Goal: Task Accomplishment & Management: Complete application form

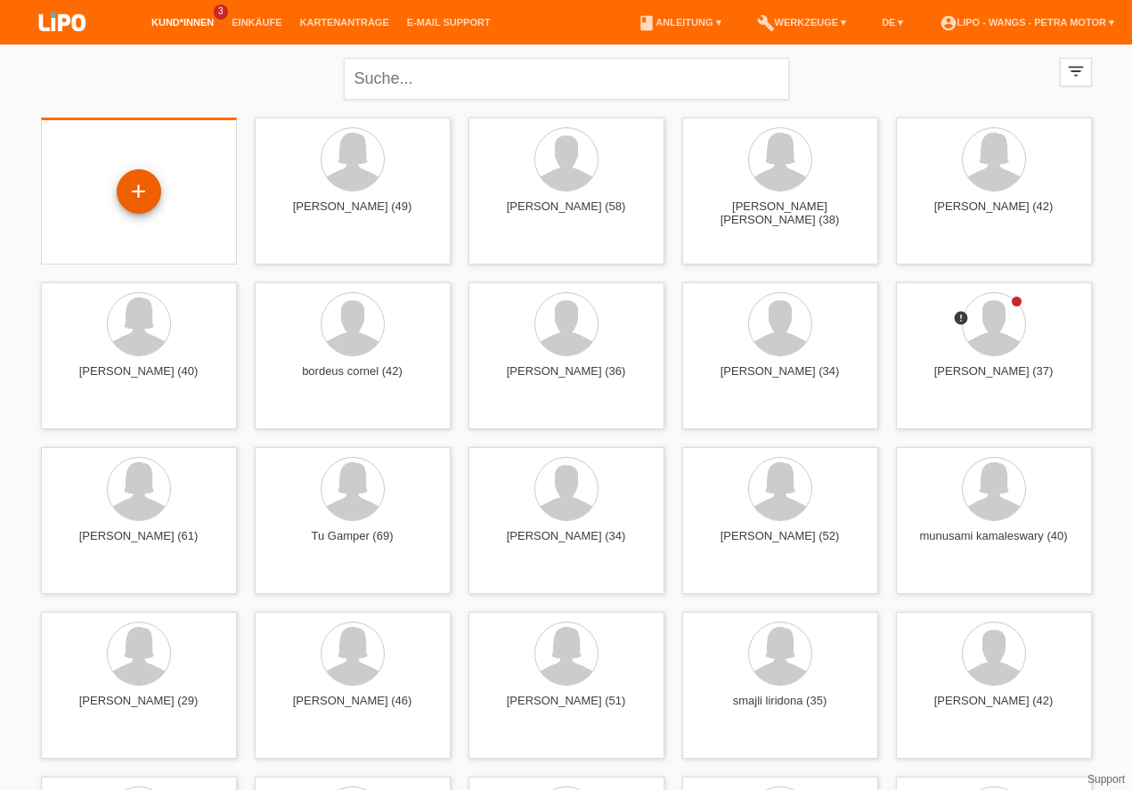
click at [132, 175] on div "+" at bounding box center [139, 191] width 45 height 45
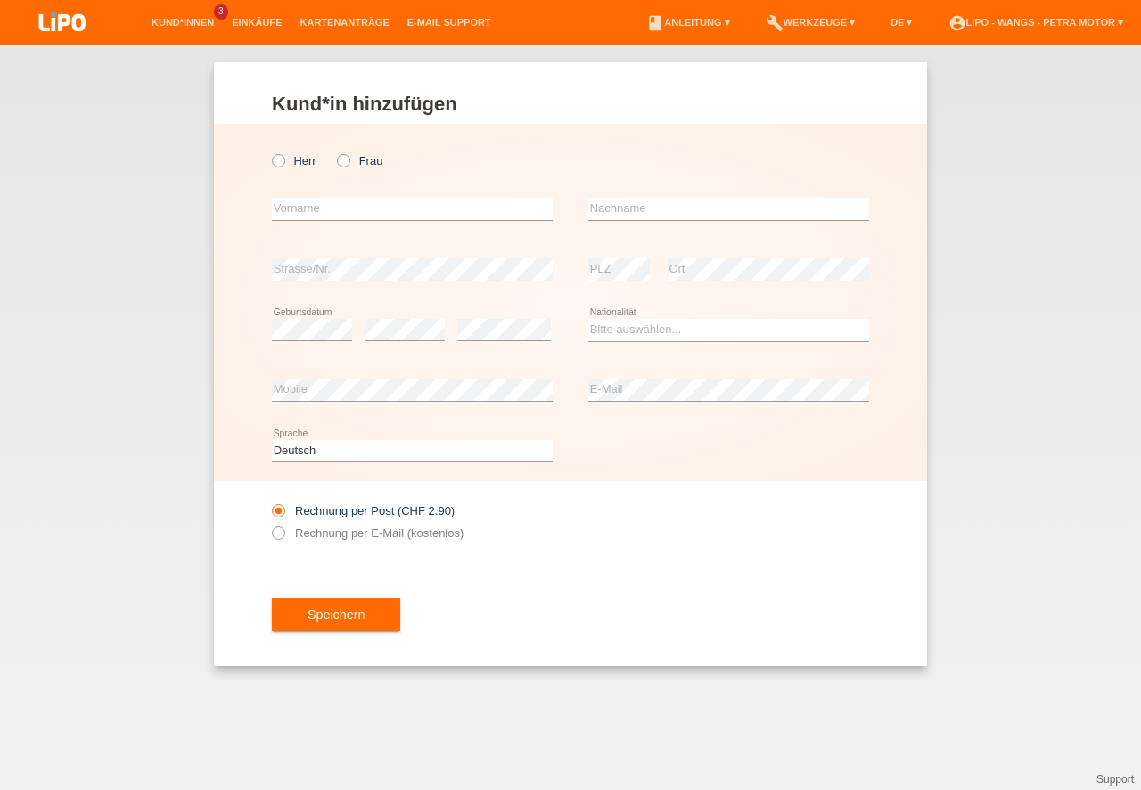
click at [281, 168] on div "Herr Frau" at bounding box center [412, 161] width 281 height 37
click at [279, 154] on div "Herr Frau" at bounding box center [412, 161] width 281 height 37
click at [269, 151] on icon at bounding box center [269, 151] width 0 height 0
click at [281, 165] on input "Herr" at bounding box center [278, 160] width 12 height 12
radio input "true"
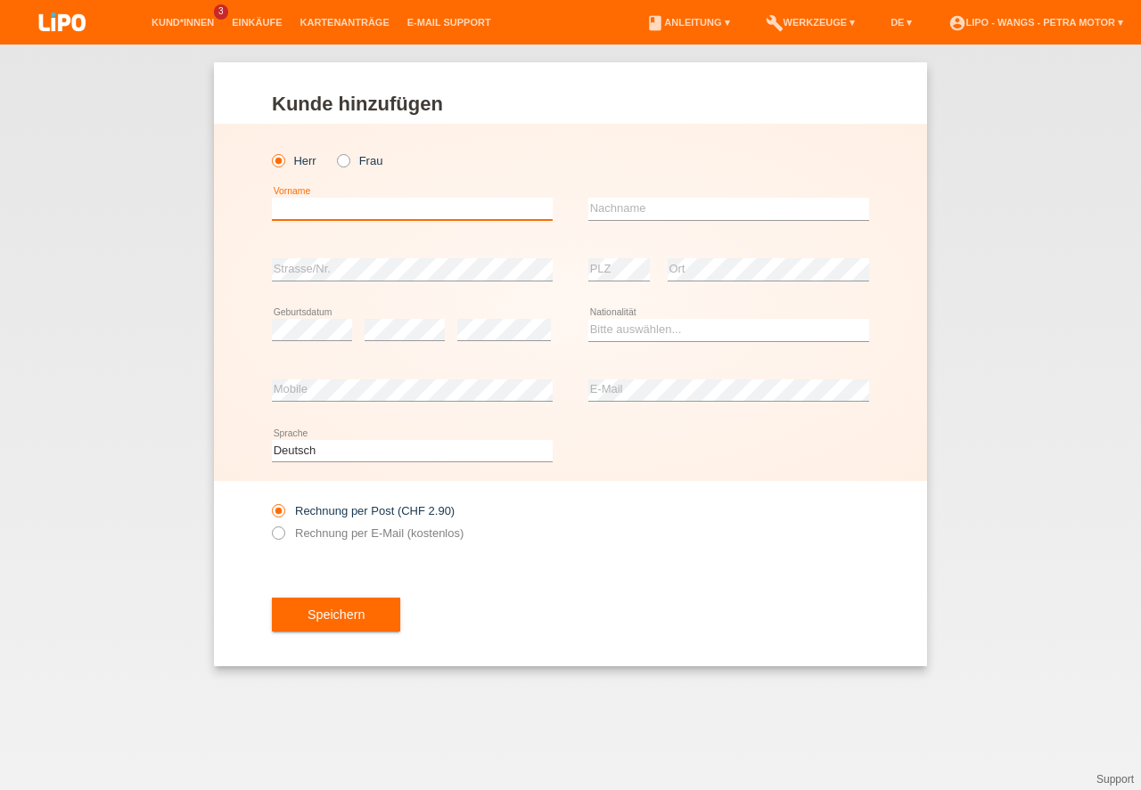
click at [312, 215] on input "text" at bounding box center [412, 209] width 281 height 22
type input "Nebih"
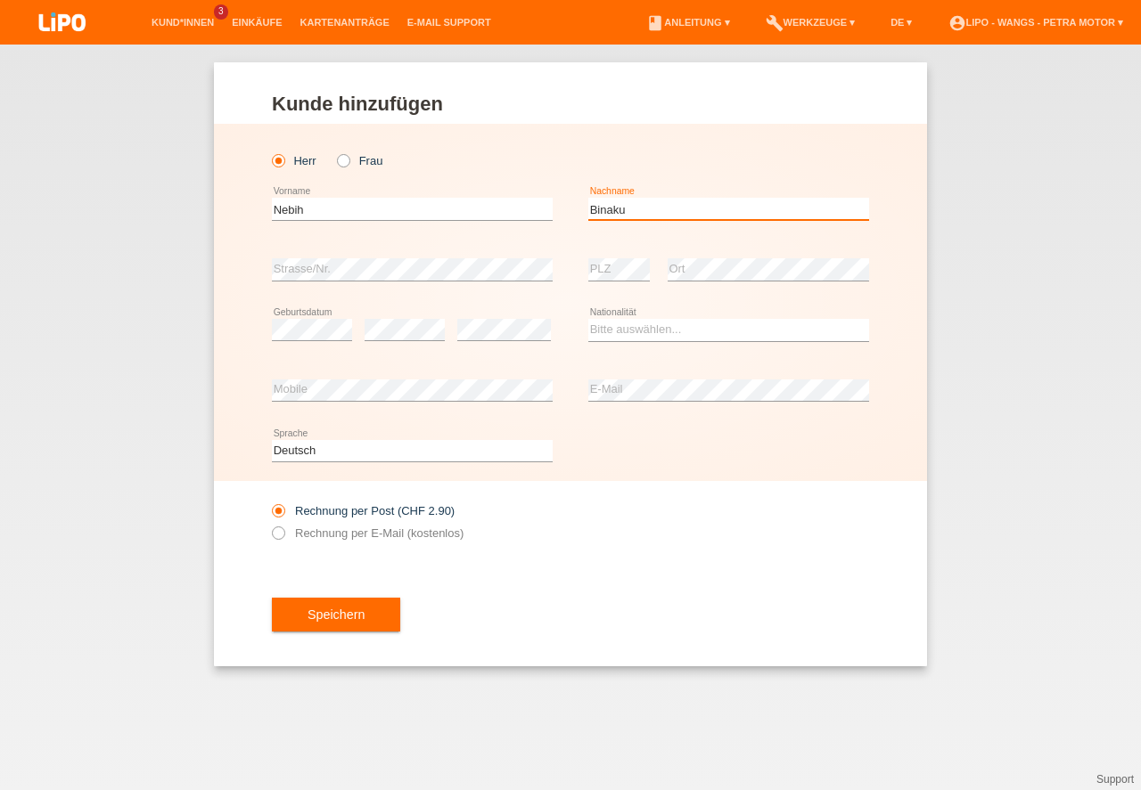
type input "Binaku"
click at [643, 336] on select "Bitte auswählen... Schweiz Deutschland Liechtenstein Österreich ------------ Af…" at bounding box center [728, 329] width 281 height 21
select select "AL"
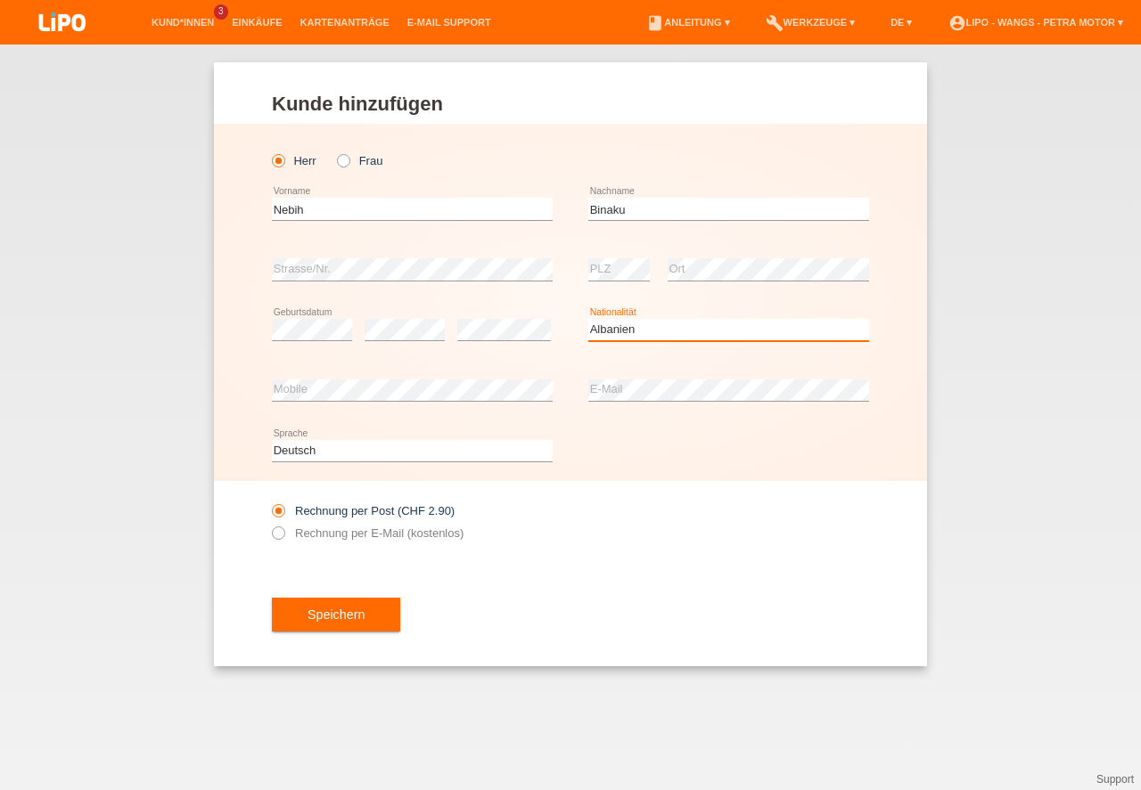
click at [0, 0] on option "Albanien" at bounding box center [0, 0] width 0 height 0
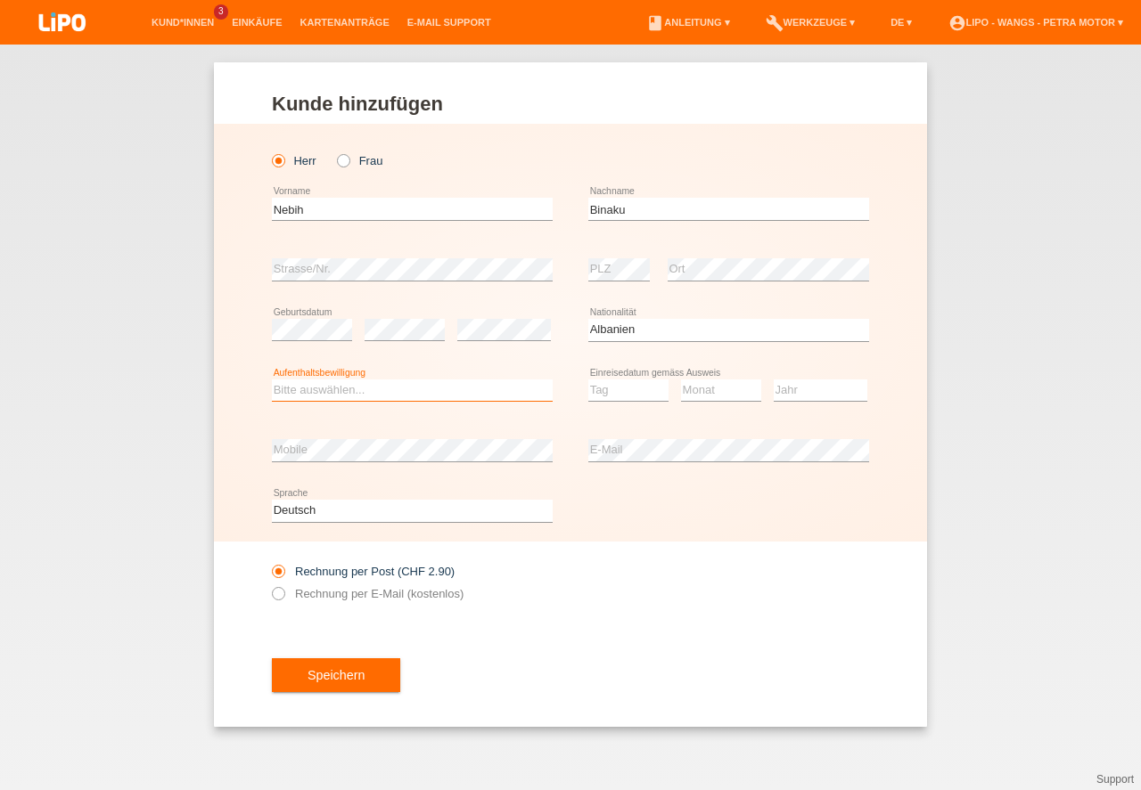
click at [342, 385] on select "Bitte auswählen... C B B - Flüchtlingsstatus Andere" at bounding box center [412, 390] width 281 height 21
click at [0, 0] on option "B" at bounding box center [0, 0] width 0 height 0
click at [305, 392] on select "Bitte auswählen... C B B - Flüchtlingsstatus Andere" at bounding box center [412, 390] width 281 height 21
select select "C"
click at [0, 0] on option "C" at bounding box center [0, 0] width 0 height 0
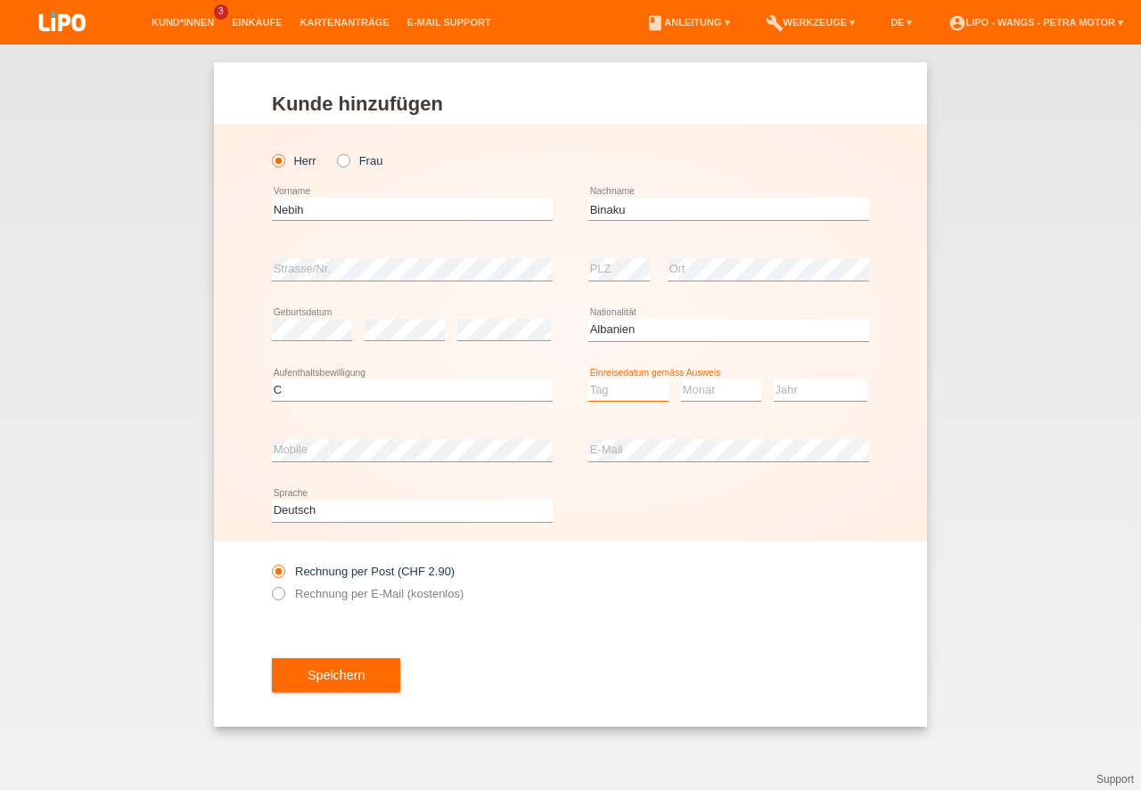
click at [610, 397] on select "Tag 01 02 03 04 05 06 07 08 09 10 11" at bounding box center [628, 390] width 80 height 21
select select "12"
click at [0, 0] on option "12" at bounding box center [0, 0] width 0 height 0
click at [724, 401] on select "Monat 01 02 03 04 05 06 07 08 09 10 11" at bounding box center [721, 390] width 80 height 21
select select "06"
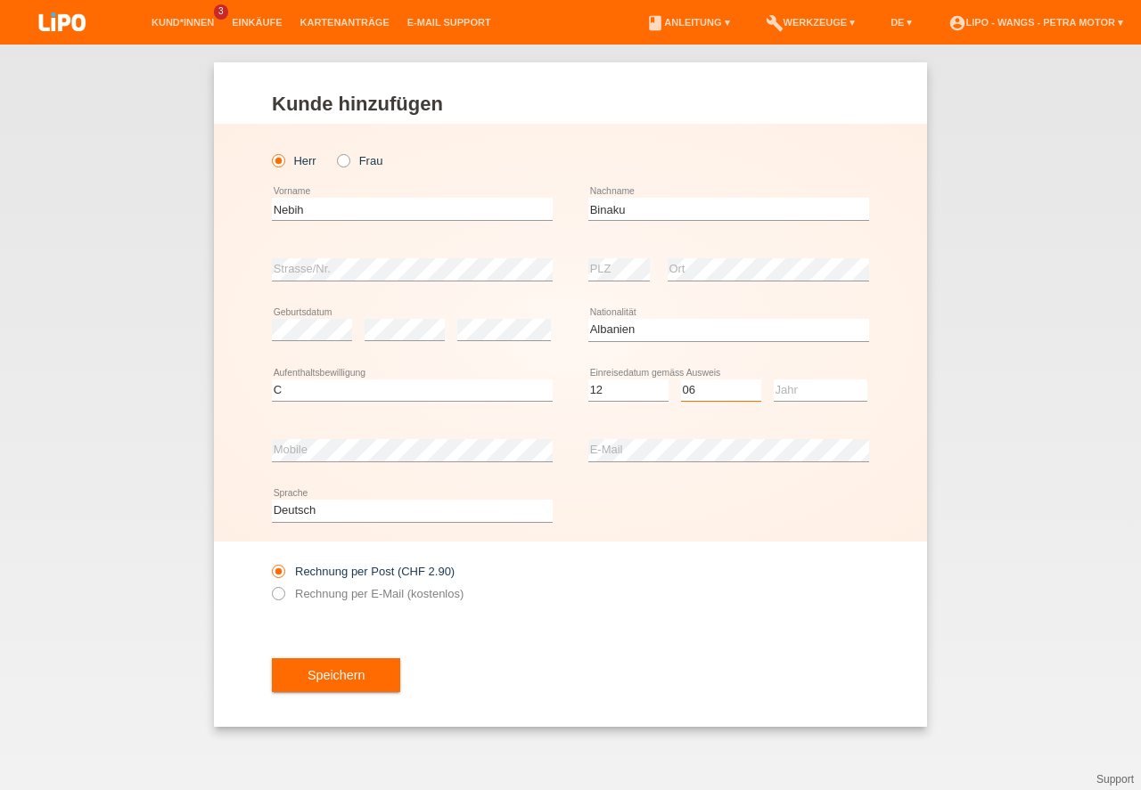
click at [0, 0] on option "06" at bounding box center [0, 0] width 0 height 0
click at [796, 396] on select "Jahr 2025 2024 2023 2022 2021 2020 2019 2018 2017 2016 2015 2014 2013 2012 2011…" at bounding box center [820, 390] width 94 height 21
click at [840, 385] on select "Jahr 2025 2024 2023 2022 2021 2020 2019 2018 2017 2016 2015 2014 2013 2012 2011…" at bounding box center [820, 390] width 94 height 21
select select "1999"
click at [0, 0] on option "1999" at bounding box center [0, 0] width 0 height 0
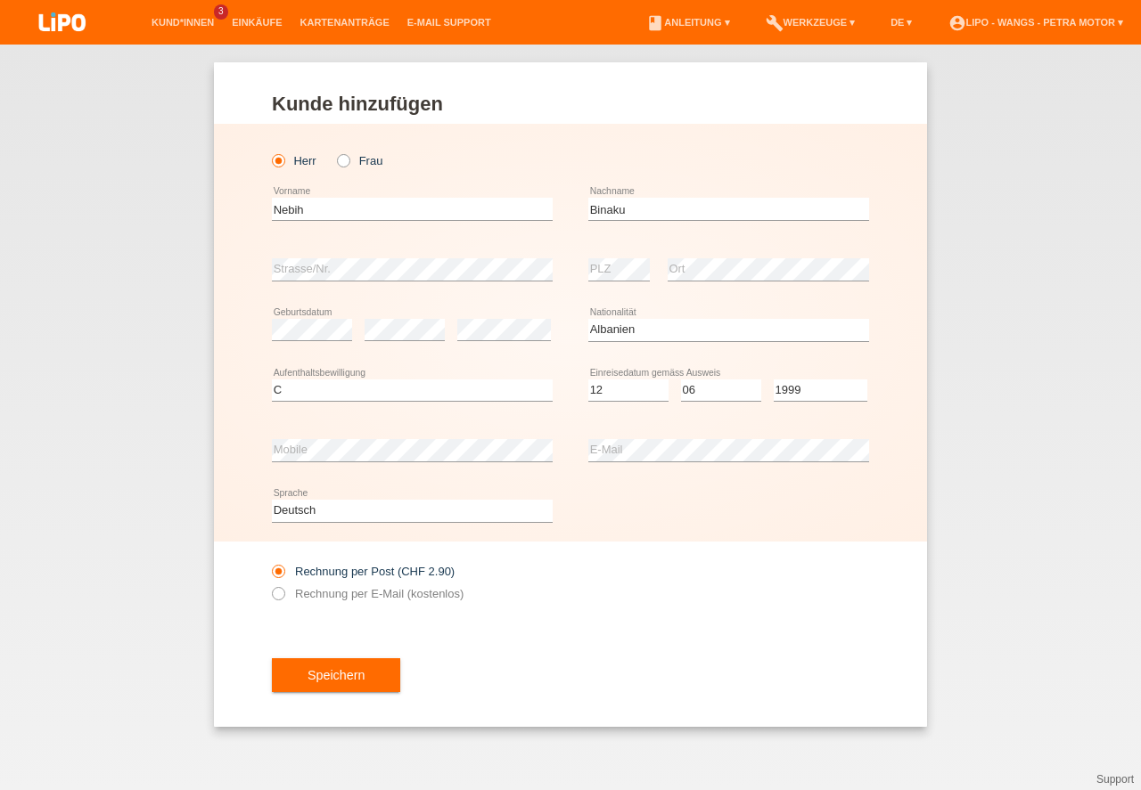
click at [659, 466] on div "error E-Mail" at bounding box center [728, 451] width 281 height 61
click at [659, 465] on div "error E-Mail" at bounding box center [728, 451] width 281 height 61
click at [344, 675] on button "Speichern" at bounding box center [336, 675] width 128 height 34
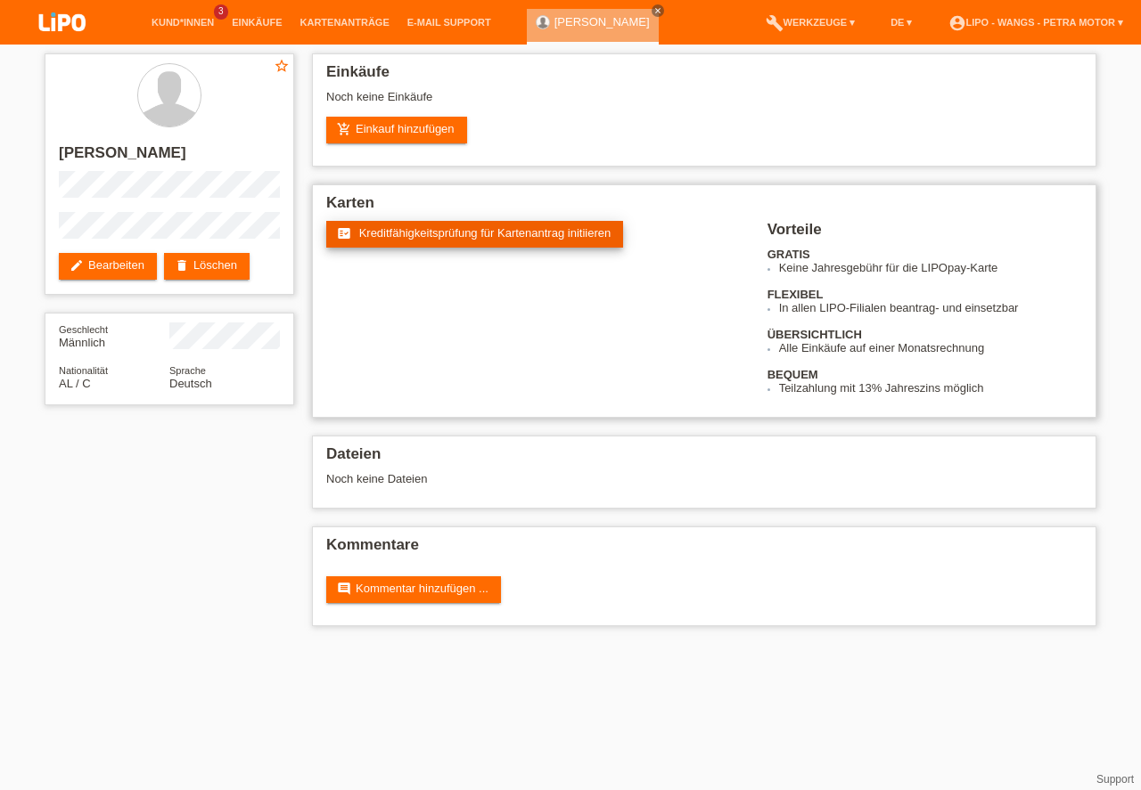
click at [387, 229] on span "Kreditfähigkeitsprüfung für Kartenantrag initiieren" at bounding box center [485, 232] width 252 height 13
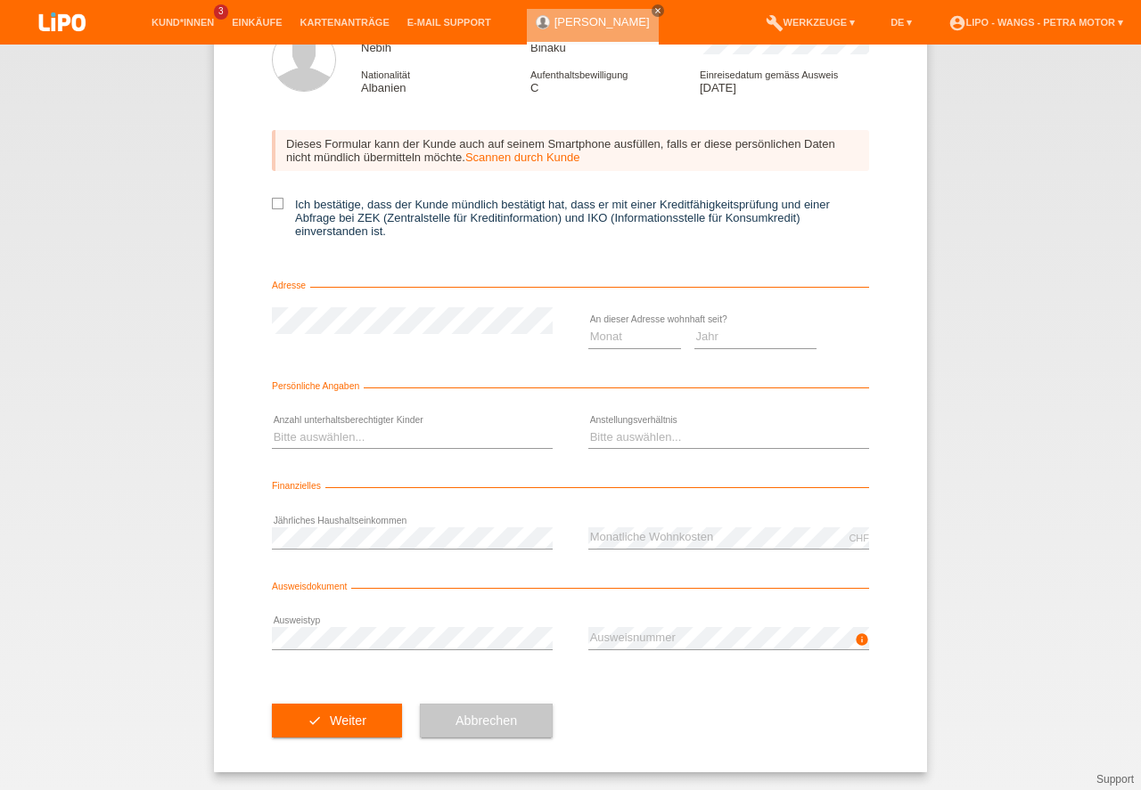
scroll to position [37, 0]
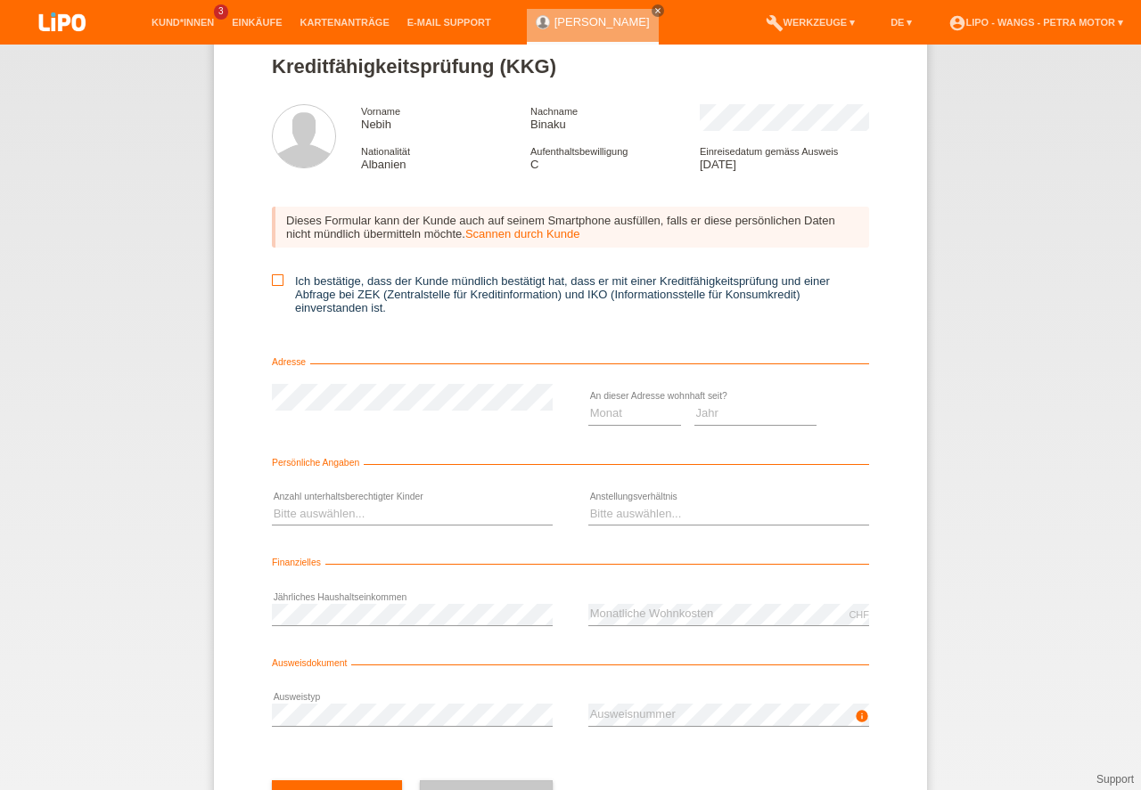
click at [278, 285] on icon at bounding box center [278, 280] width 12 height 12
click at [278, 285] on input "Ich bestätige, dass der Kunde mündlich bestätigt hat, dass er mit einer Kreditf…" at bounding box center [278, 280] width 12 height 12
checkbox input "true"
click at [609, 425] on icon at bounding box center [634, 425] width 93 height 1
click at [627, 415] on select "Monat 01 02 03 04 05 06 07 08 09 10" at bounding box center [634, 413] width 93 height 21
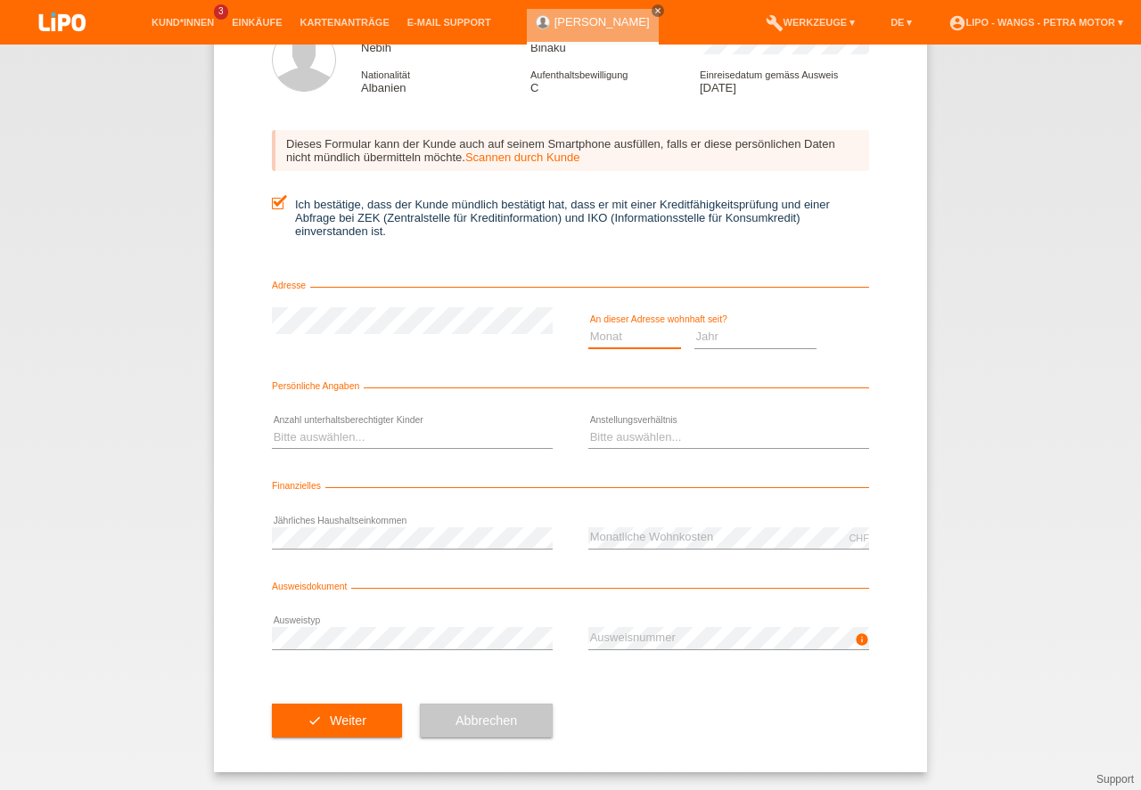
scroll to position [0, 0]
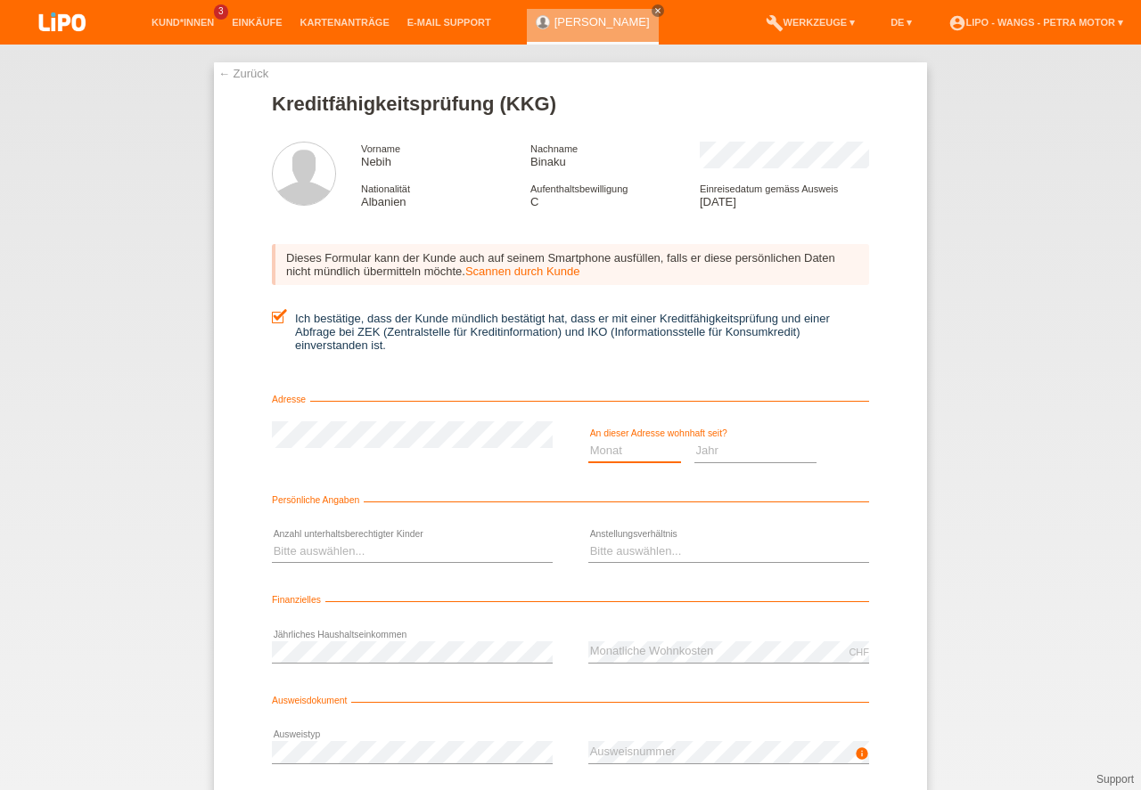
click at [643, 453] on select "Monat 01 02 03 04 05 06 07 08 09 10" at bounding box center [634, 450] width 93 height 21
select select "01"
click at [0, 0] on option "01" at bounding box center [0, 0] width 0 height 0
click at [718, 458] on select "Jahr 2025 2024 2023 2022 2021 2020 2019 2018 2017 2016 2015 2014 2013 2012 2011…" at bounding box center [755, 450] width 123 height 21
select select "2010"
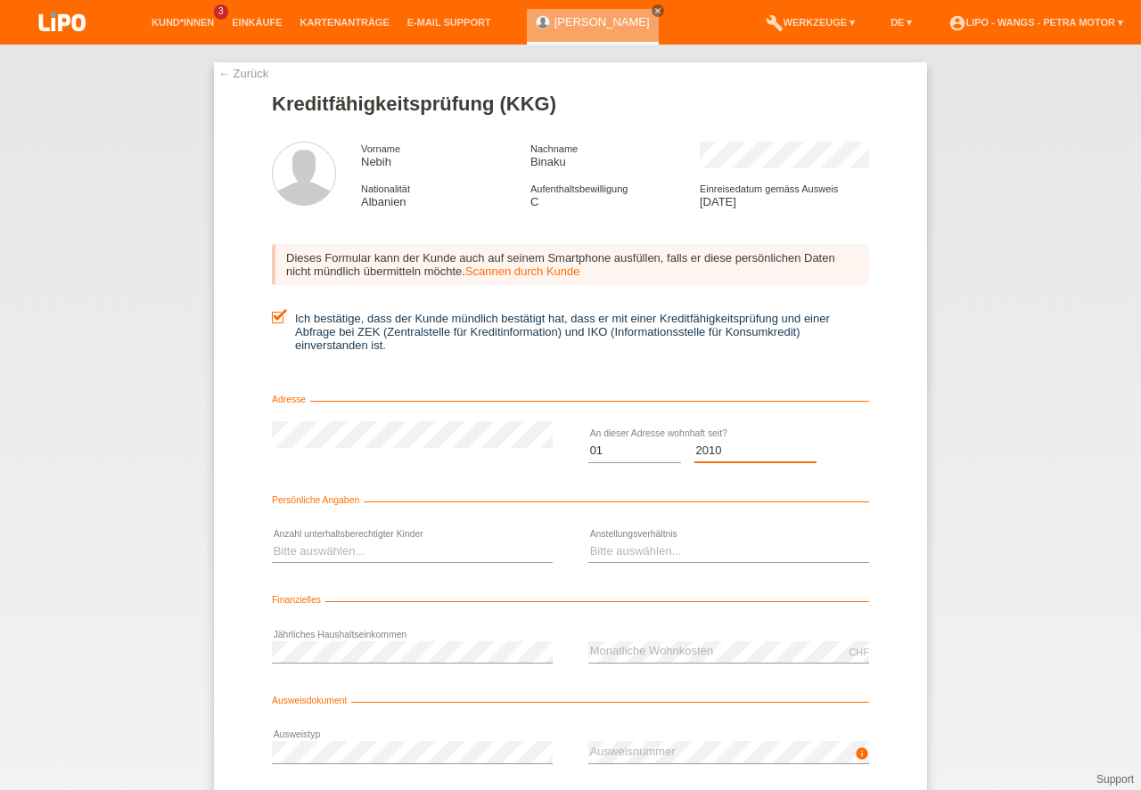
click at [0, 0] on option "2010" at bounding box center [0, 0] width 0 height 0
click at [311, 550] on select "Bitte auswählen... 0 1 2 3 4 5 6 7 8 9" at bounding box center [412, 551] width 281 height 21
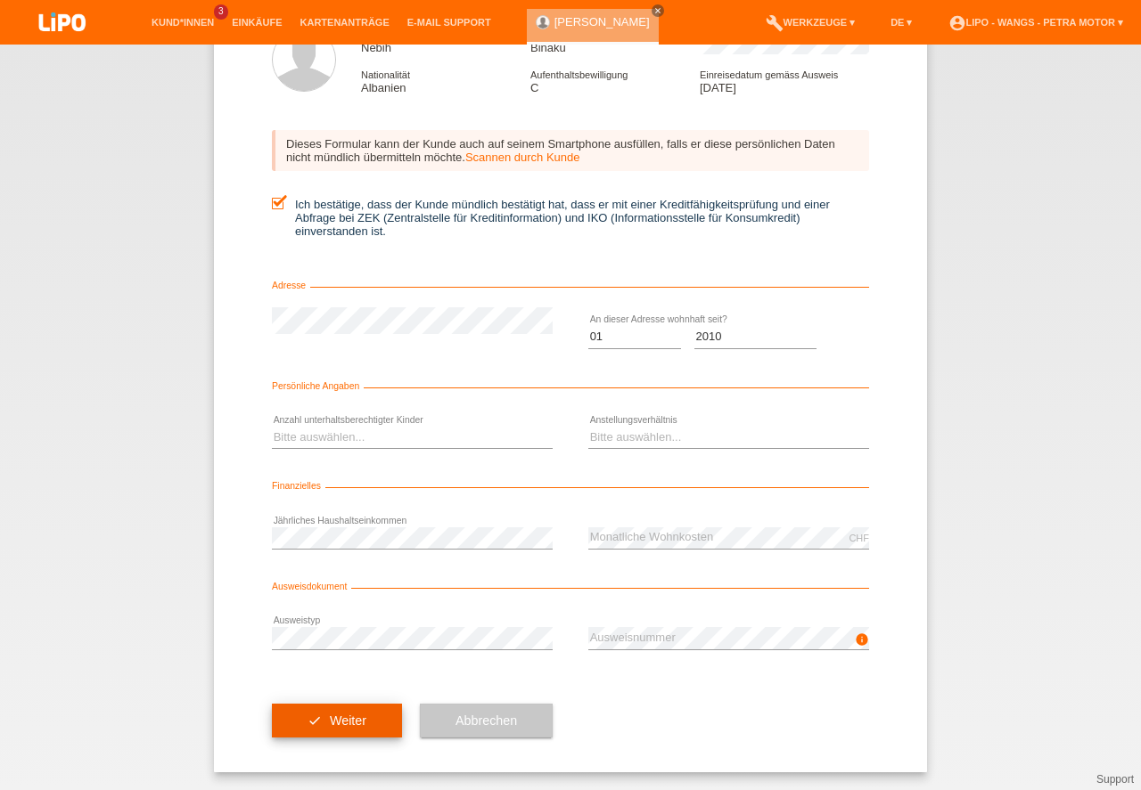
click at [372, 724] on button "check Weiter" at bounding box center [337, 721] width 130 height 34
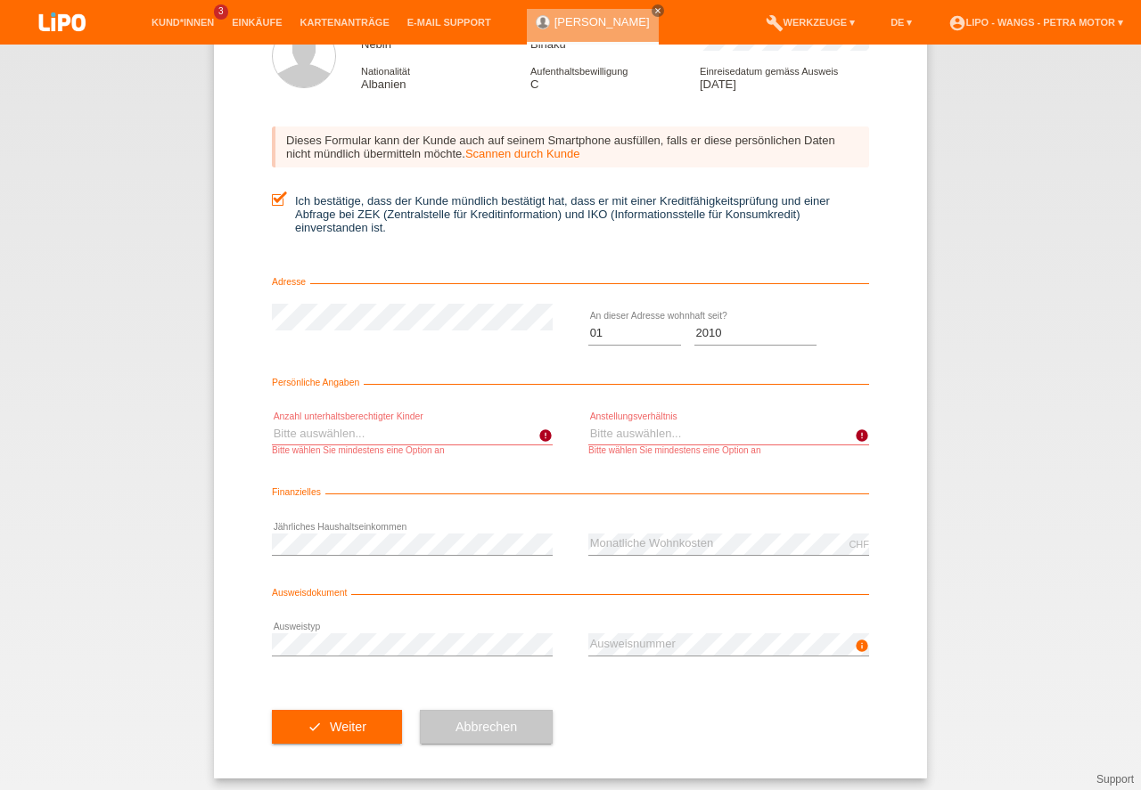
click at [291, 429] on select "Bitte auswählen... 0 1 2 3 4 5 6 7 8 9" at bounding box center [412, 433] width 281 height 21
click at [0, 0] on option "2" at bounding box center [0, 0] width 0 height 0
drag, startPoint x: 292, startPoint y: 435, endPoint x: 128, endPoint y: 437, distance: 164.0
click at [272, 437] on select "Bitte auswählen... 0 1 2 3 4 5 6 7 8 9" at bounding box center [412, 433] width 281 height 21
select select "0"
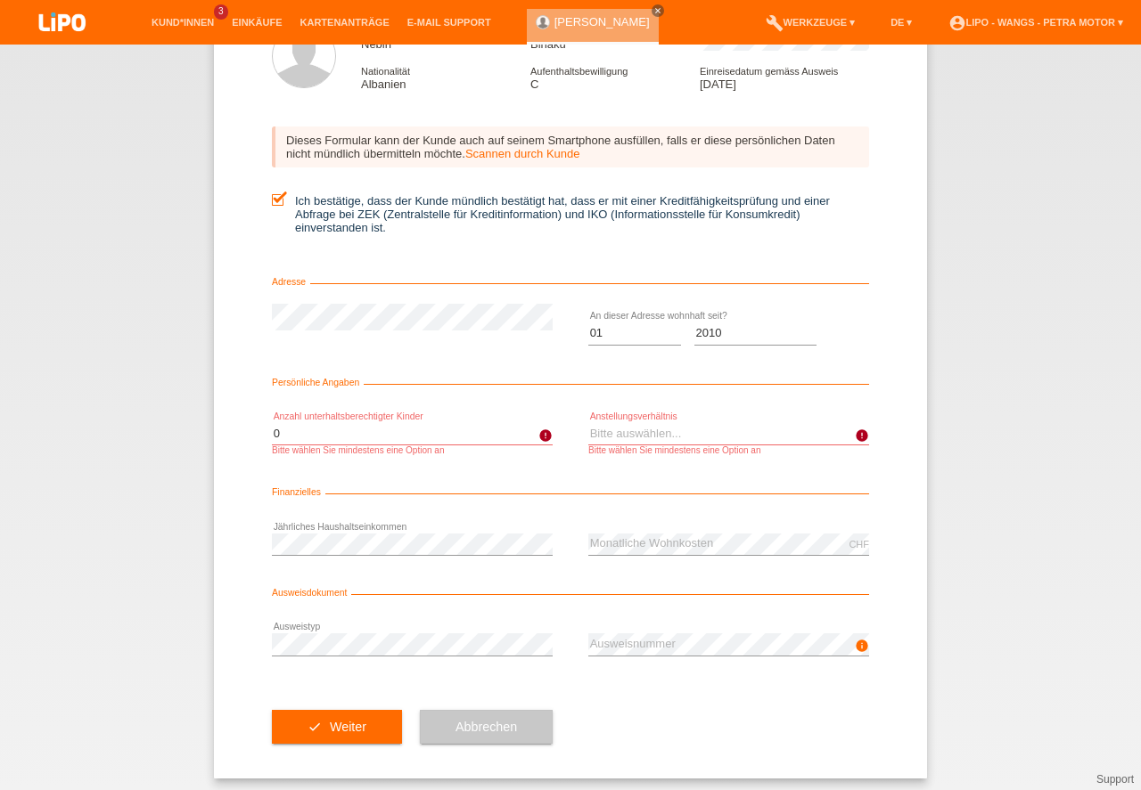
click at [0, 0] on option "0" at bounding box center [0, 0] width 0 height 0
click at [675, 435] on select "Bitte auswählen... Unbefristet Befristet Lehrling/Student Pensioniert Nicht arb…" at bounding box center [728, 433] width 281 height 21
select select "UNLIMITED"
click at [0, 0] on option "Unbefristet" at bounding box center [0, 0] width 0 height 0
click at [355, 723] on button "check Weiter" at bounding box center [337, 727] width 130 height 34
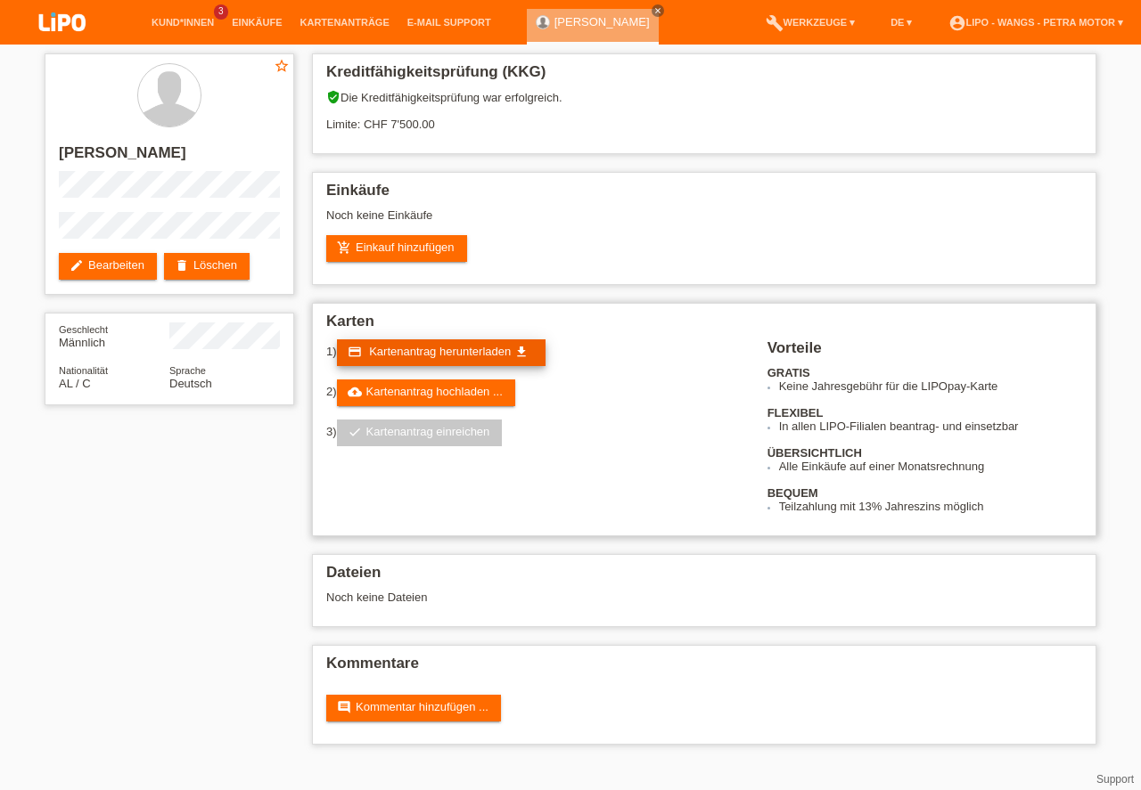
click at [520, 349] on icon "get_app" at bounding box center [521, 352] width 14 height 14
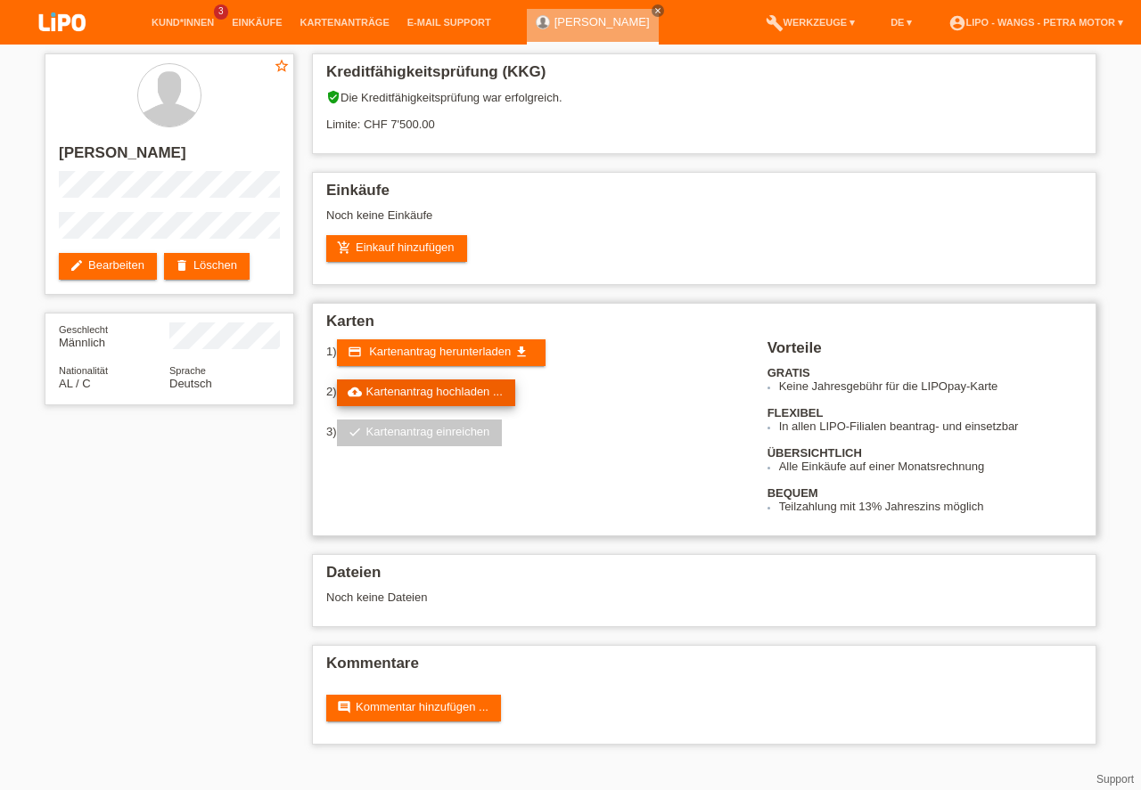
click at [418, 392] on link "cloud_upload Kartenantrag hochladen ..." at bounding box center [426, 393] width 178 height 27
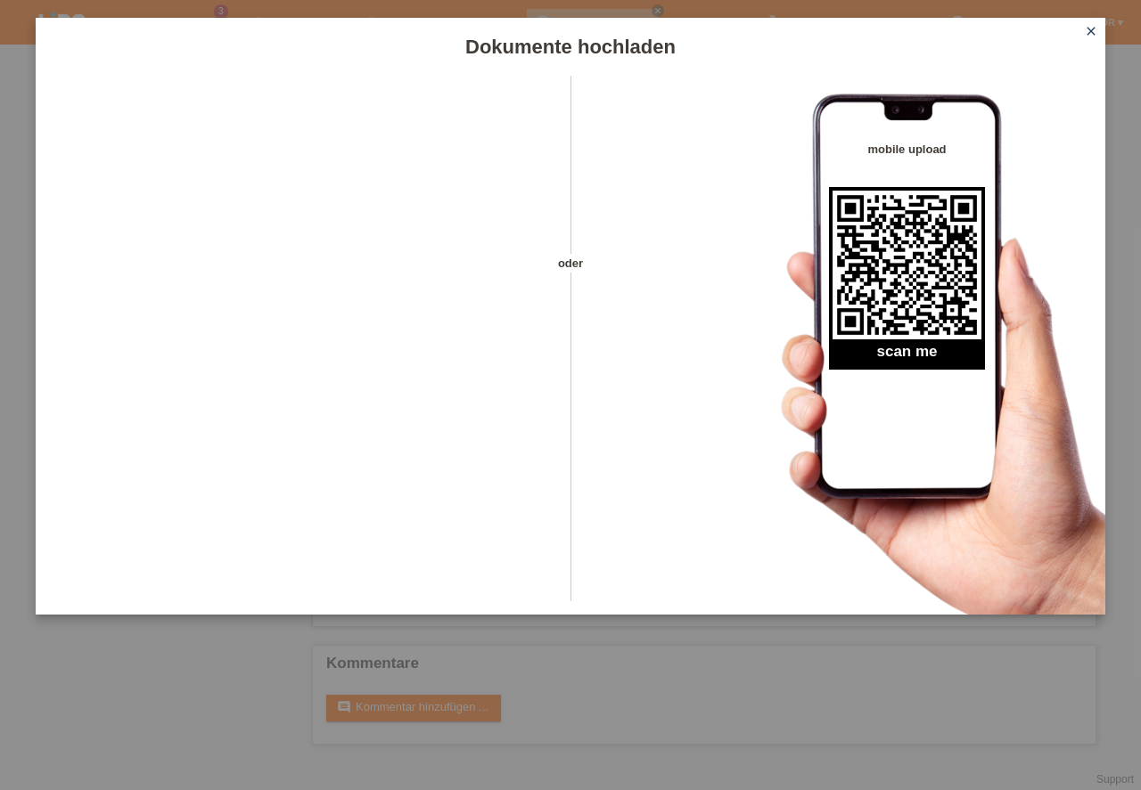
click at [1091, 37] on icon "close" at bounding box center [1090, 31] width 14 height 14
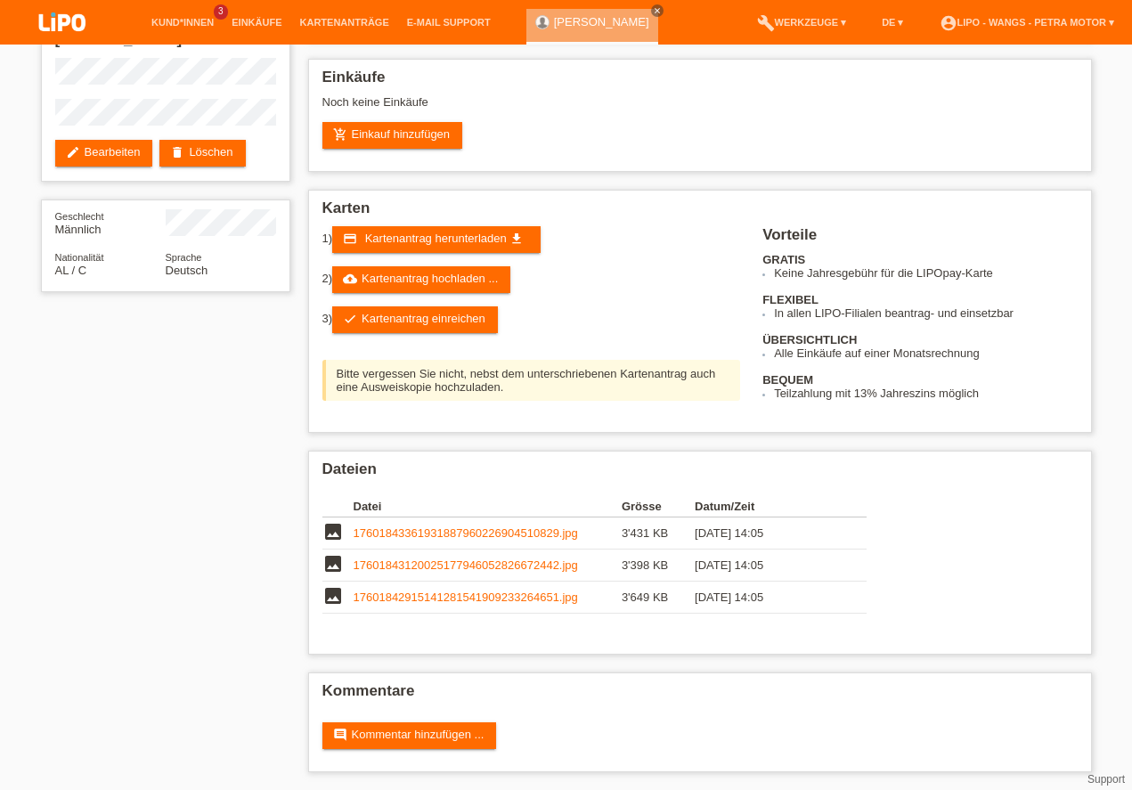
scroll to position [113, 0]
click at [391, 142] on link "add_shopping_cart Einkauf hinzufügen" at bounding box center [393, 135] width 141 height 27
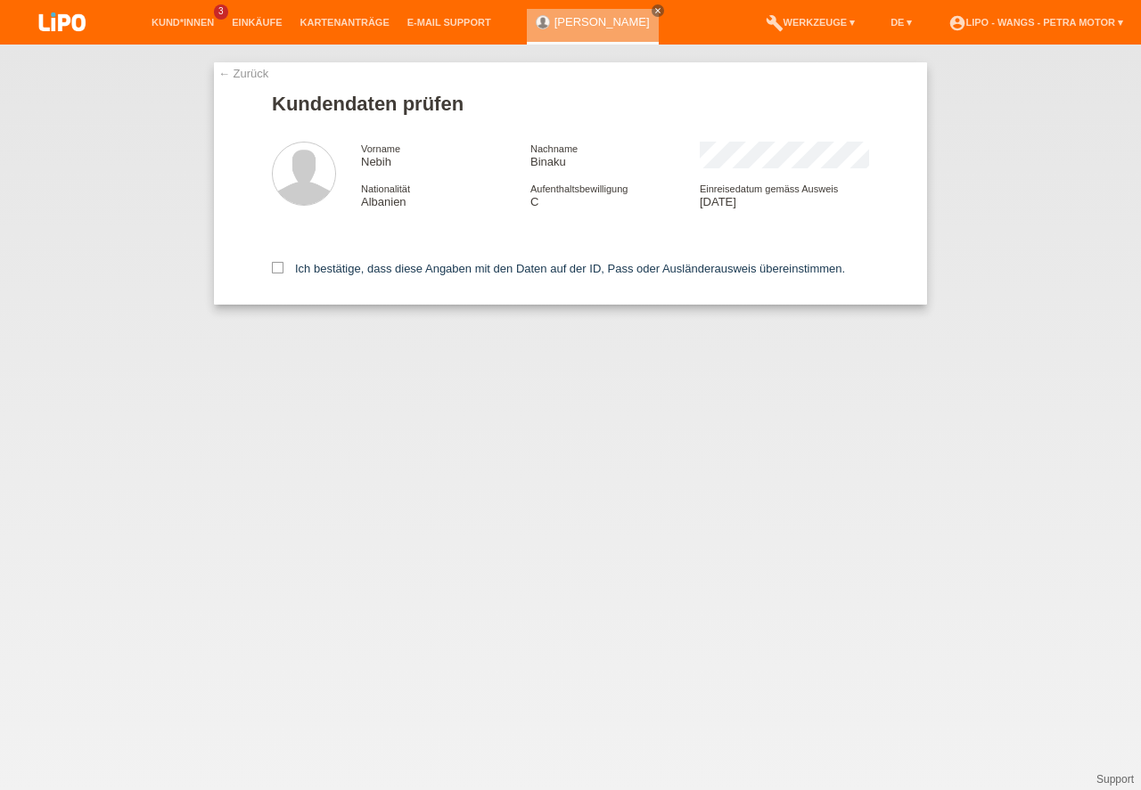
click at [270, 266] on div "← Zurück Kundendaten prüfen Vorname Nebih Nachname Binaku Nationalität [DEMOGRA…" at bounding box center [570, 183] width 713 height 242
click at [275, 268] on icon at bounding box center [278, 268] width 12 height 12
click at [275, 268] on input "Ich bestätige, dass diese Angaben mit den Daten auf der ID, Pass oder Ausländer…" at bounding box center [278, 268] width 12 height 12
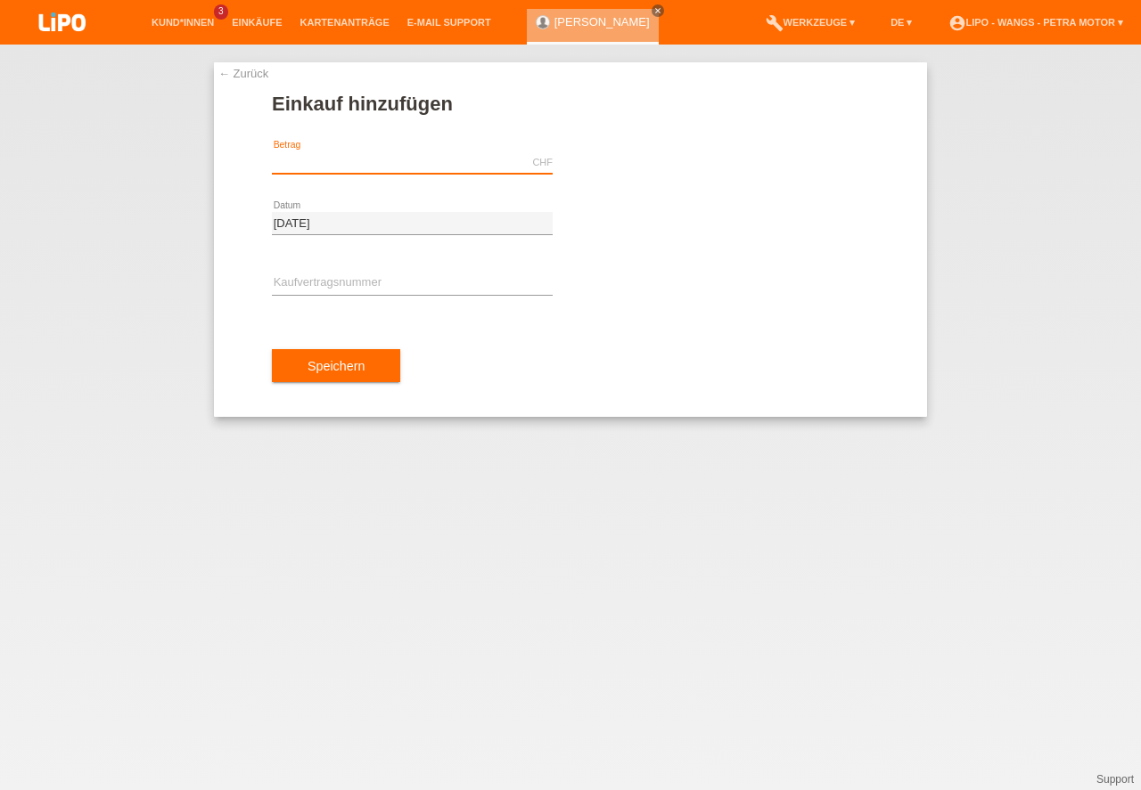
click at [331, 164] on input "text" at bounding box center [412, 162] width 281 height 22
type input "799.00"
click at [386, 289] on input "text" at bounding box center [412, 284] width 281 height 22
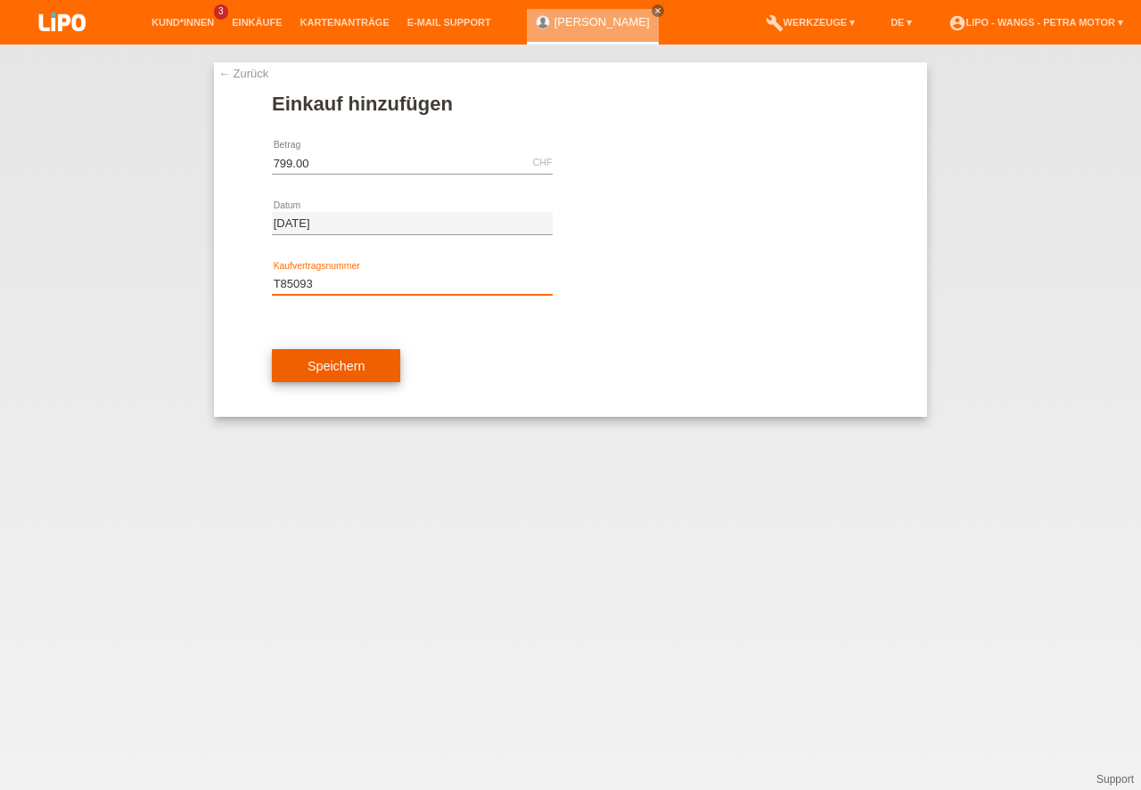
type input "T85093"
click at [382, 378] on button "Speichern" at bounding box center [336, 366] width 128 height 34
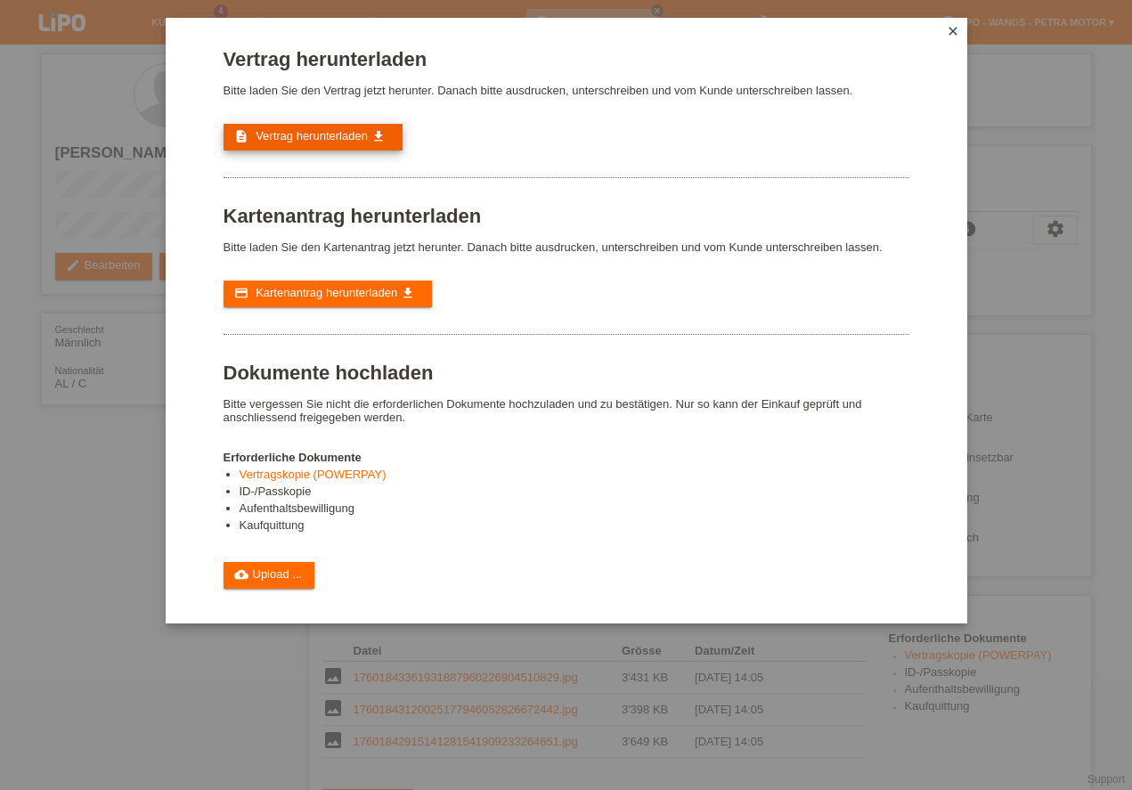
click at [363, 132] on span "Vertrag herunterladen" at bounding box center [312, 135] width 112 height 13
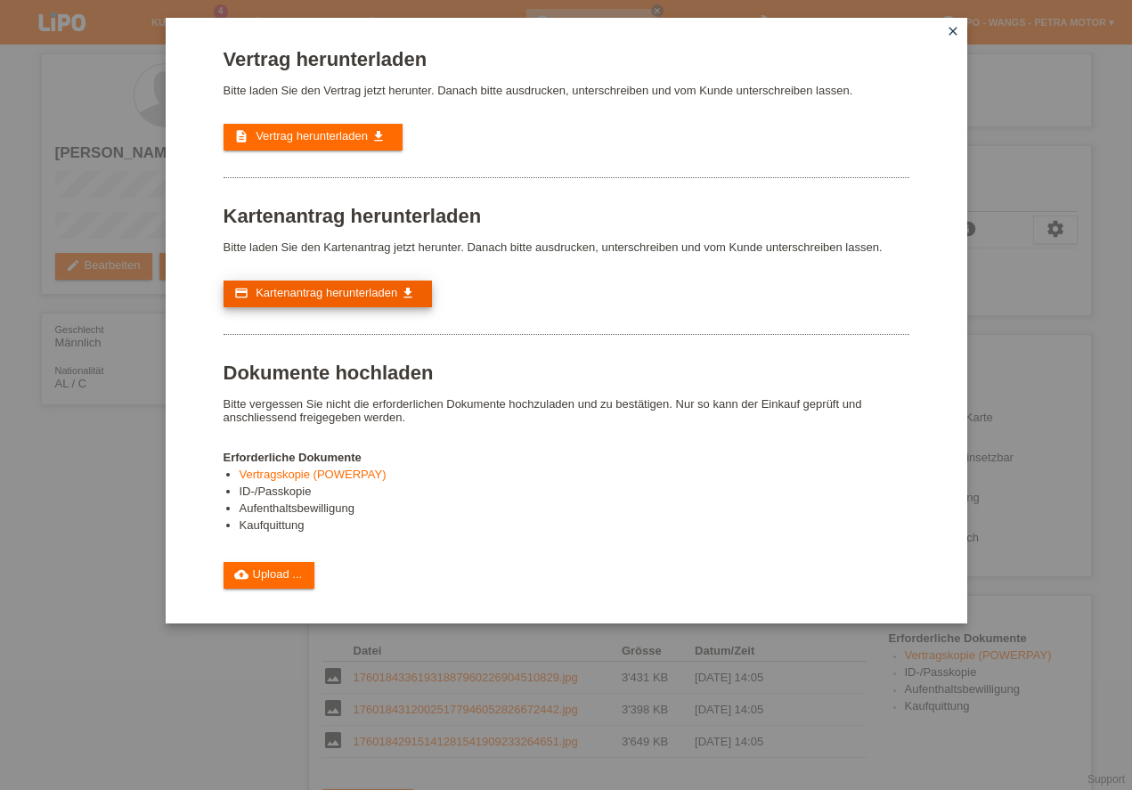
click at [409, 292] on icon "get_app" at bounding box center [408, 293] width 14 height 14
click at [281, 566] on link "cloud_upload Upload ..." at bounding box center [270, 575] width 92 height 27
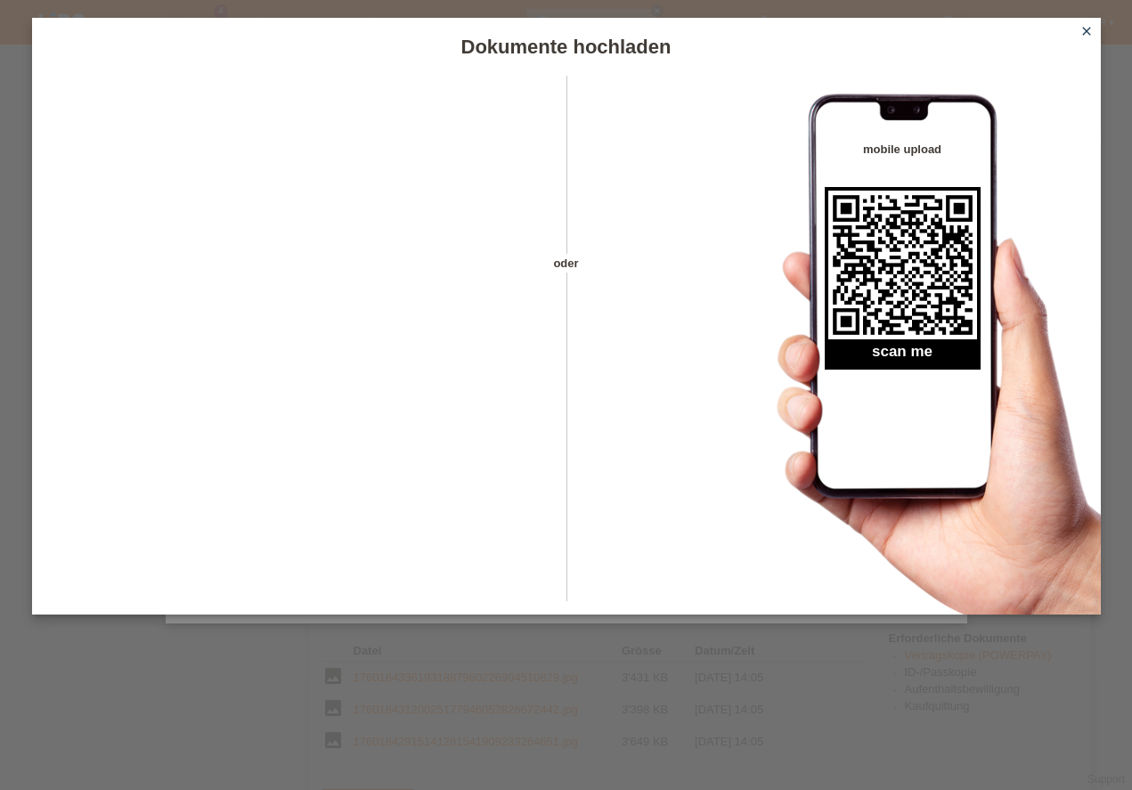
click at [1092, 25] on icon "close" at bounding box center [1087, 31] width 14 height 14
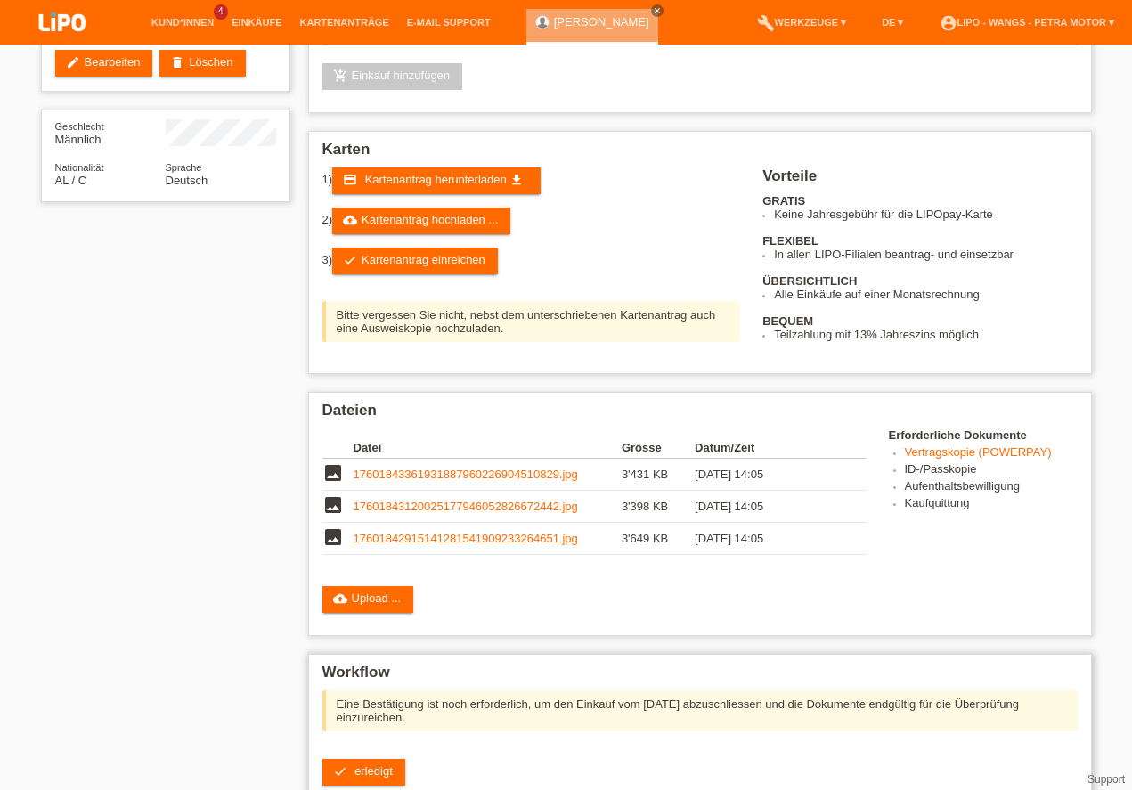
scroll to position [305, 0]
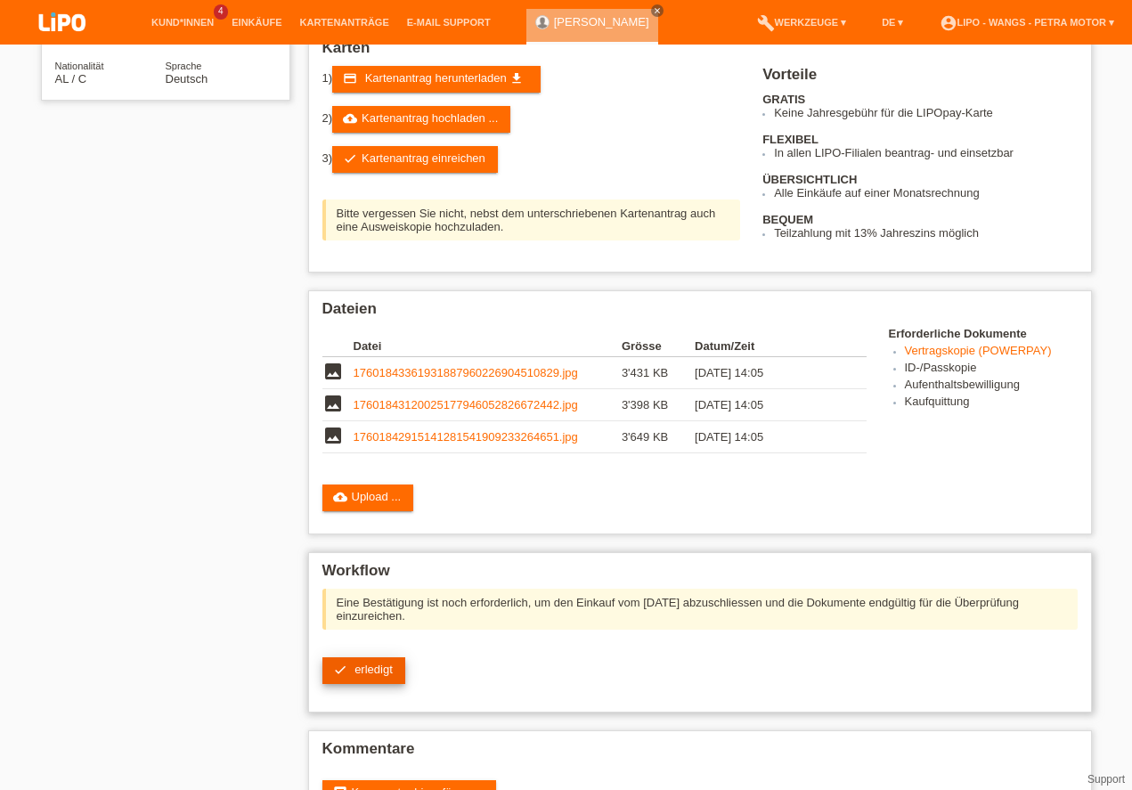
click at [368, 666] on span "erledigt" at bounding box center [374, 669] width 38 height 13
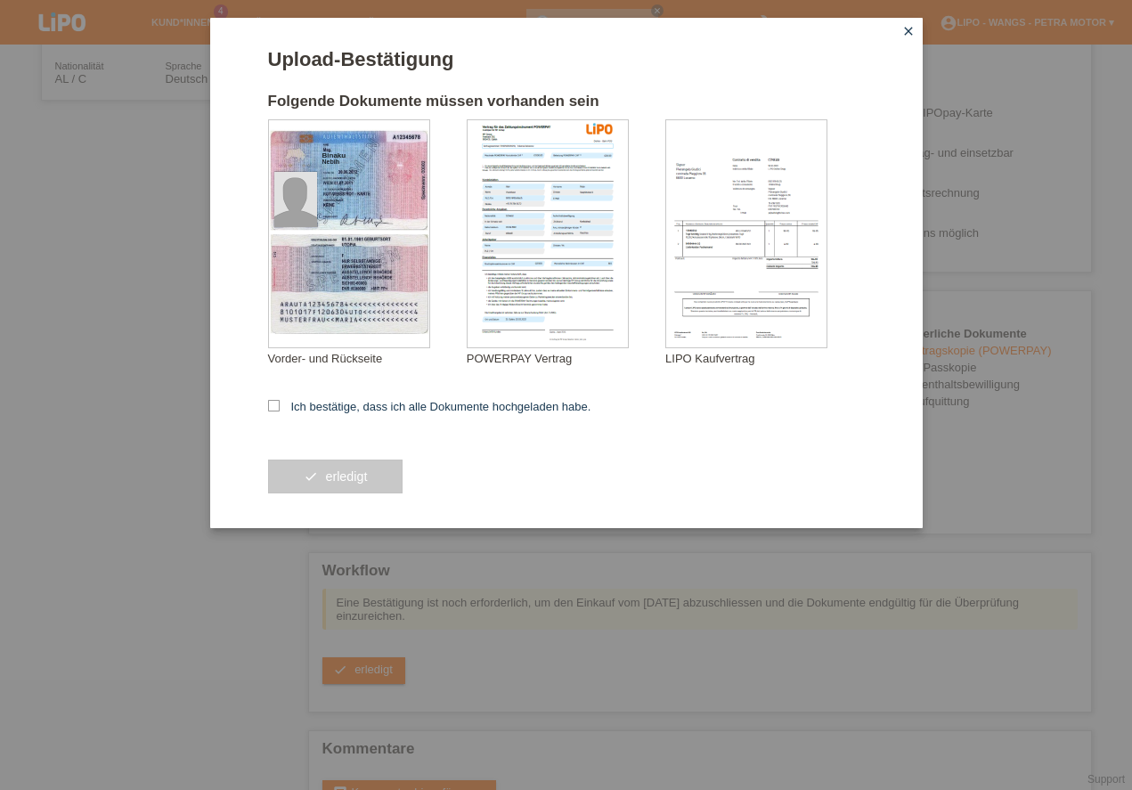
click at [277, 397] on form "Upload-Bestätigung Folgende Dokumente müssen vorhanden sein [GEOGRAPHIC_DATA] N…" at bounding box center [566, 288] width 597 height 480
click at [272, 404] on icon at bounding box center [274, 406] width 12 height 12
click at [272, 404] on input "Ich bestätige, dass ich alle Dokumente hochgeladen habe." at bounding box center [274, 406] width 12 height 12
checkbox input "true"
click at [353, 482] on button "check erledigt" at bounding box center [335, 477] width 135 height 34
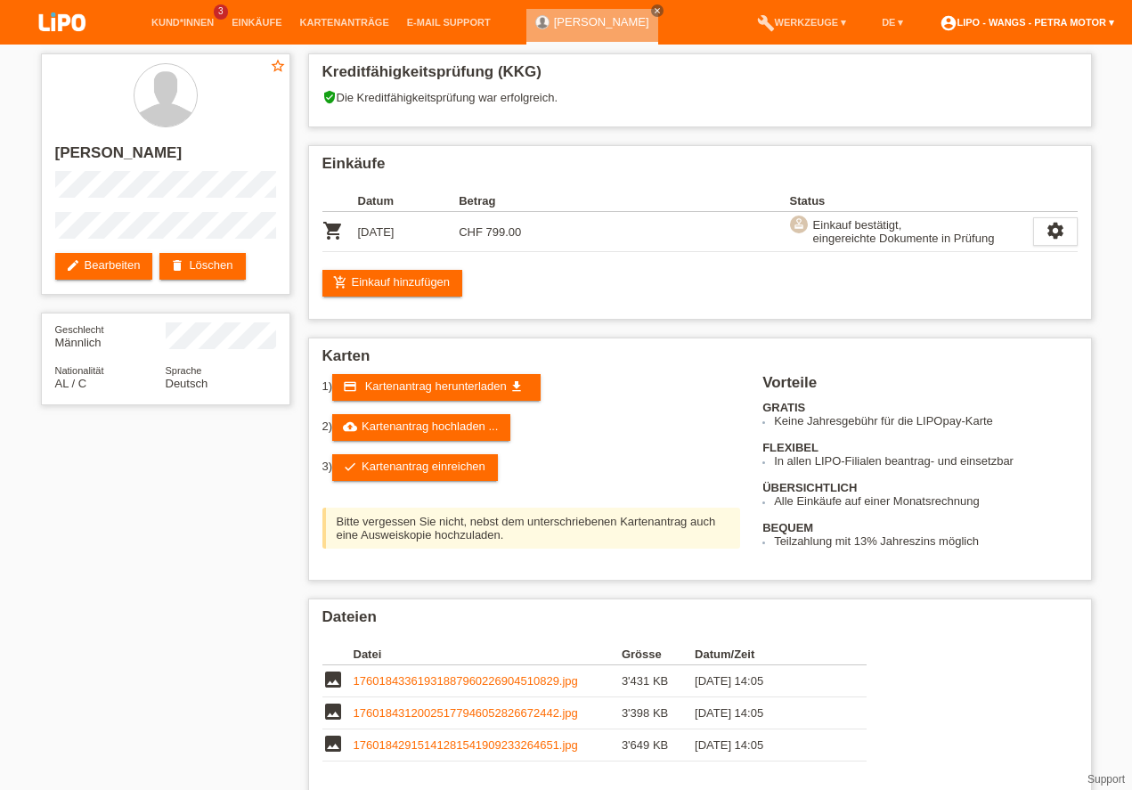
click at [1110, 20] on link "account_circle LIPO - Wangs - Petra Motor ▾" at bounding box center [1027, 22] width 193 height 11
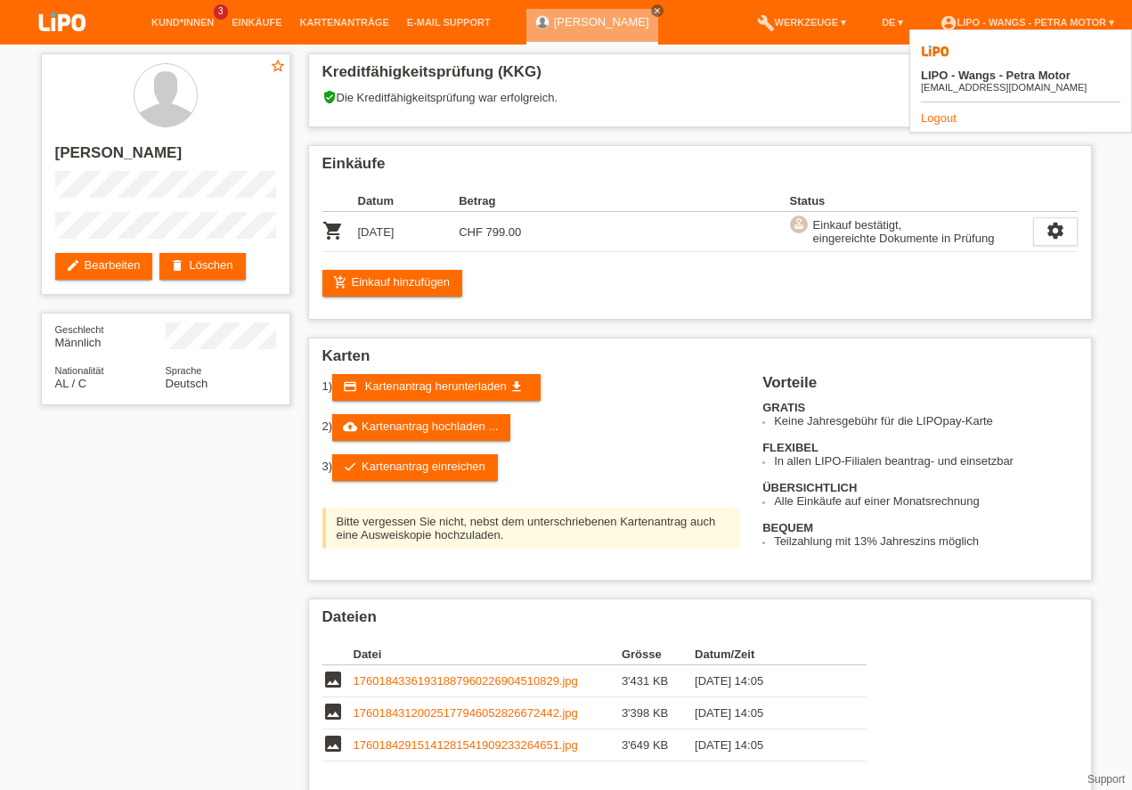
click at [943, 111] on link "Logout" at bounding box center [939, 117] width 36 height 13
